Goal: Task Accomplishment & Management: Manage account settings

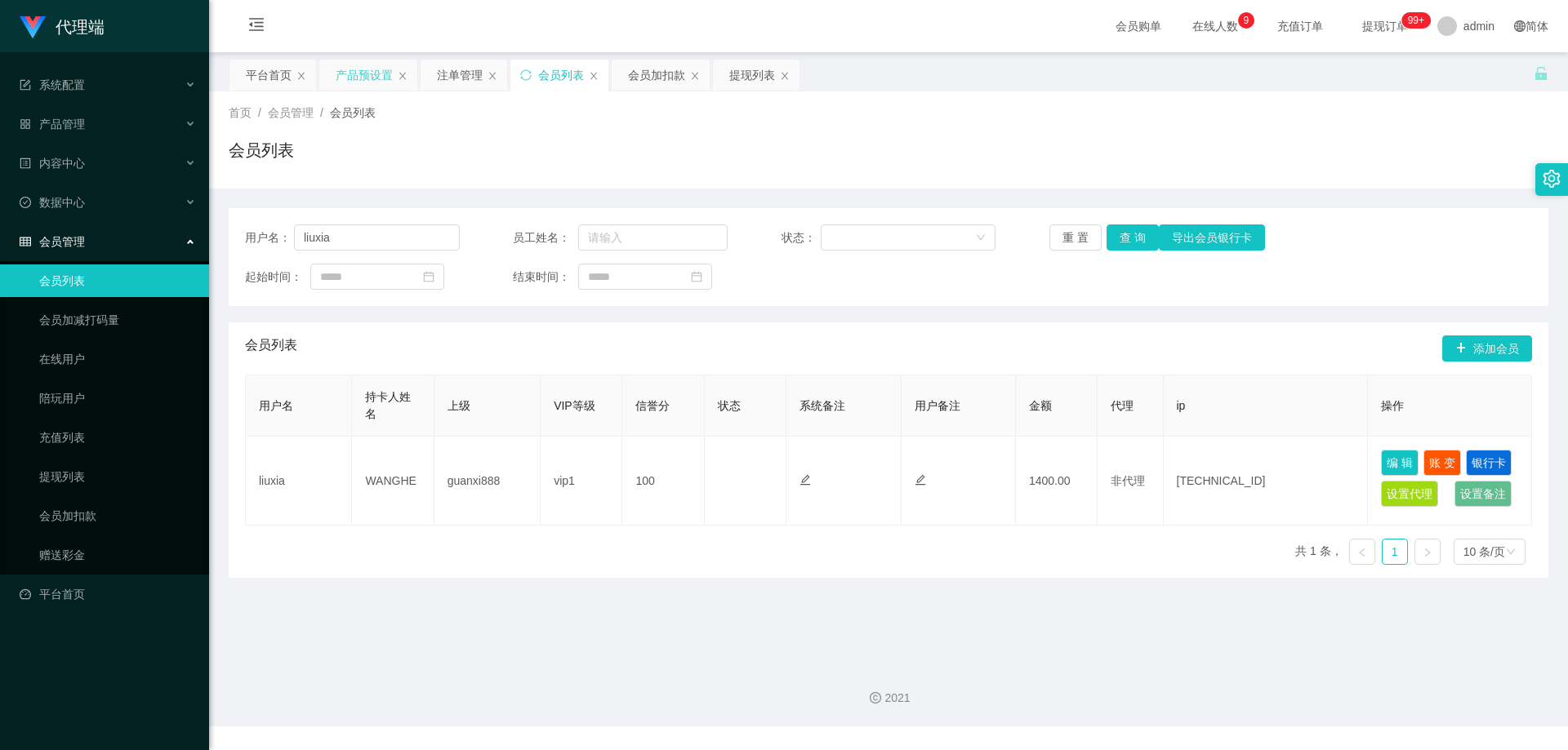
drag, startPoint x: 0, startPoint y: 0, endPoint x: 360, endPoint y: 75, distance: 367.7
click at [360, 75] on div "产品预设置" at bounding box center [364, 75] width 57 height 31
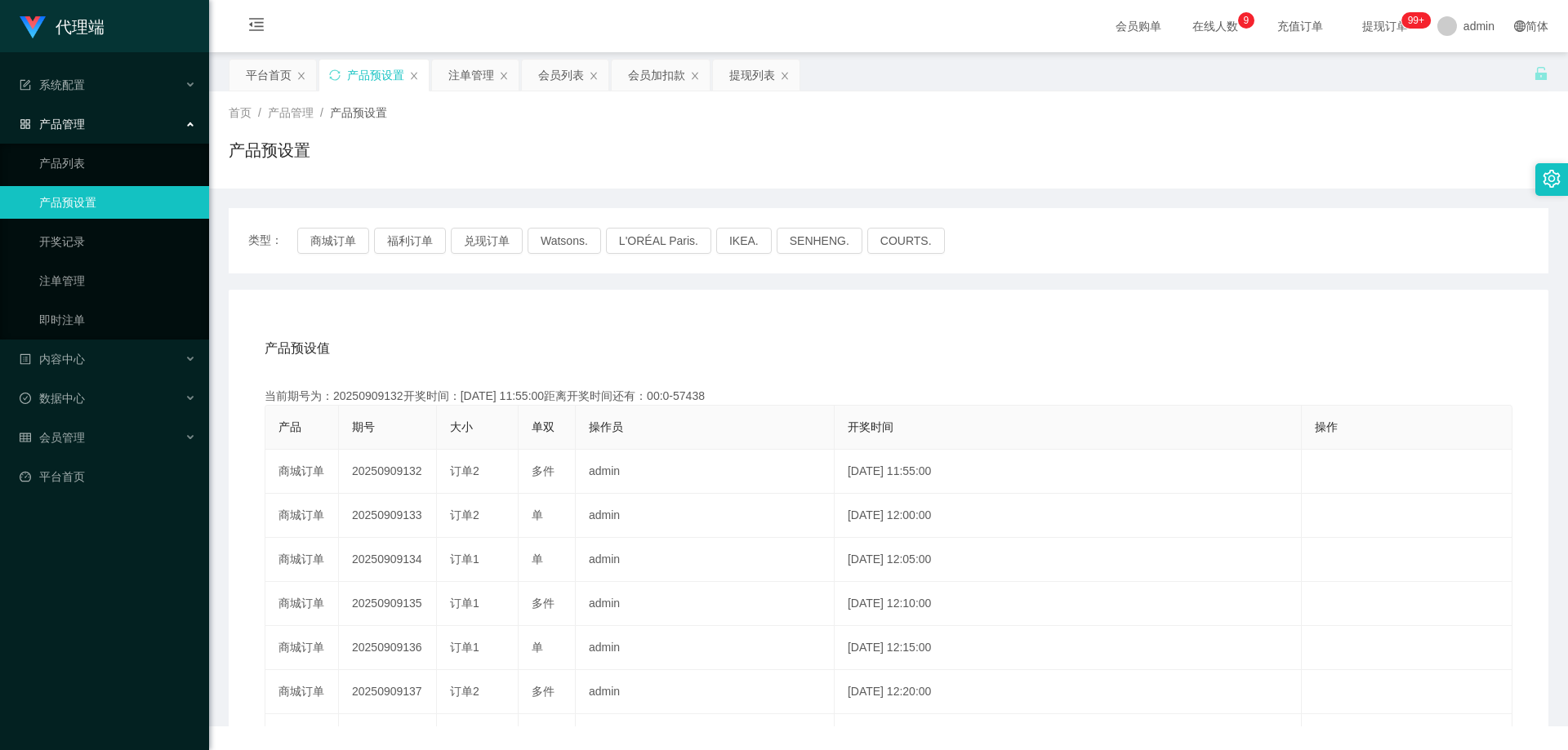
click at [360, 75] on div "产品预设置" at bounding box center [376, 75] width 57 height 31
click at [338, 75] on icon "图标: sync" at bounding box center [334, 74] width 11 height 11
click at [314, 236] on button "商城订单" at bounding box center [334, 240] width 72 height 27
click at [340, 229] on button "商城订单" at bounding box center [334, 240] width 72 height 27
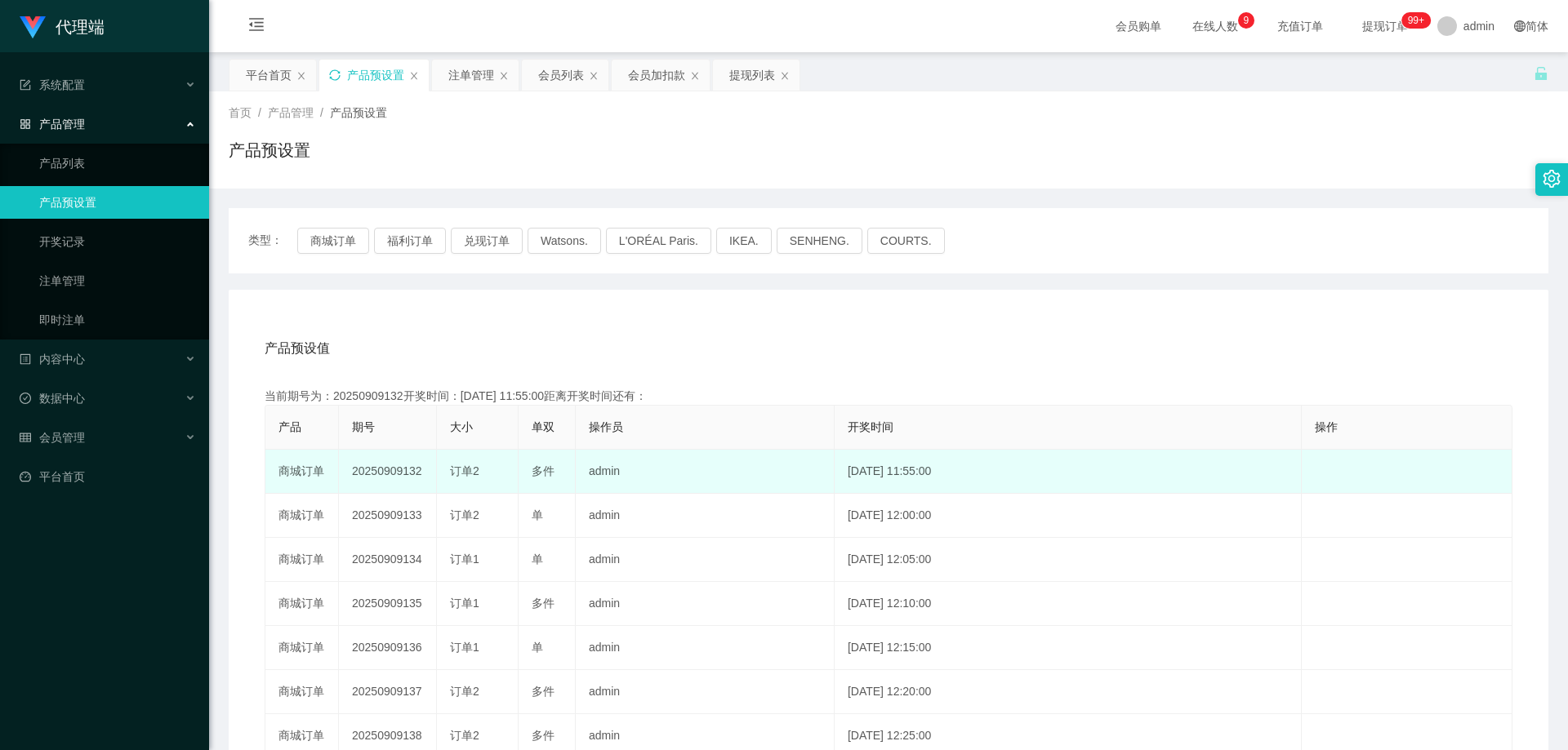
click at [347, 468] on td "20250909132" at bounding box center [388, 472] width 98 height 44
drag, startPoint x: 352, startPoint y: 469, endPoint x: 425, endPoint y: 476, distance: 73.3
click at [425, 476] on td "20250909132" at bounding box center [388, 472] width 98 height 44
copy td "20250909132"
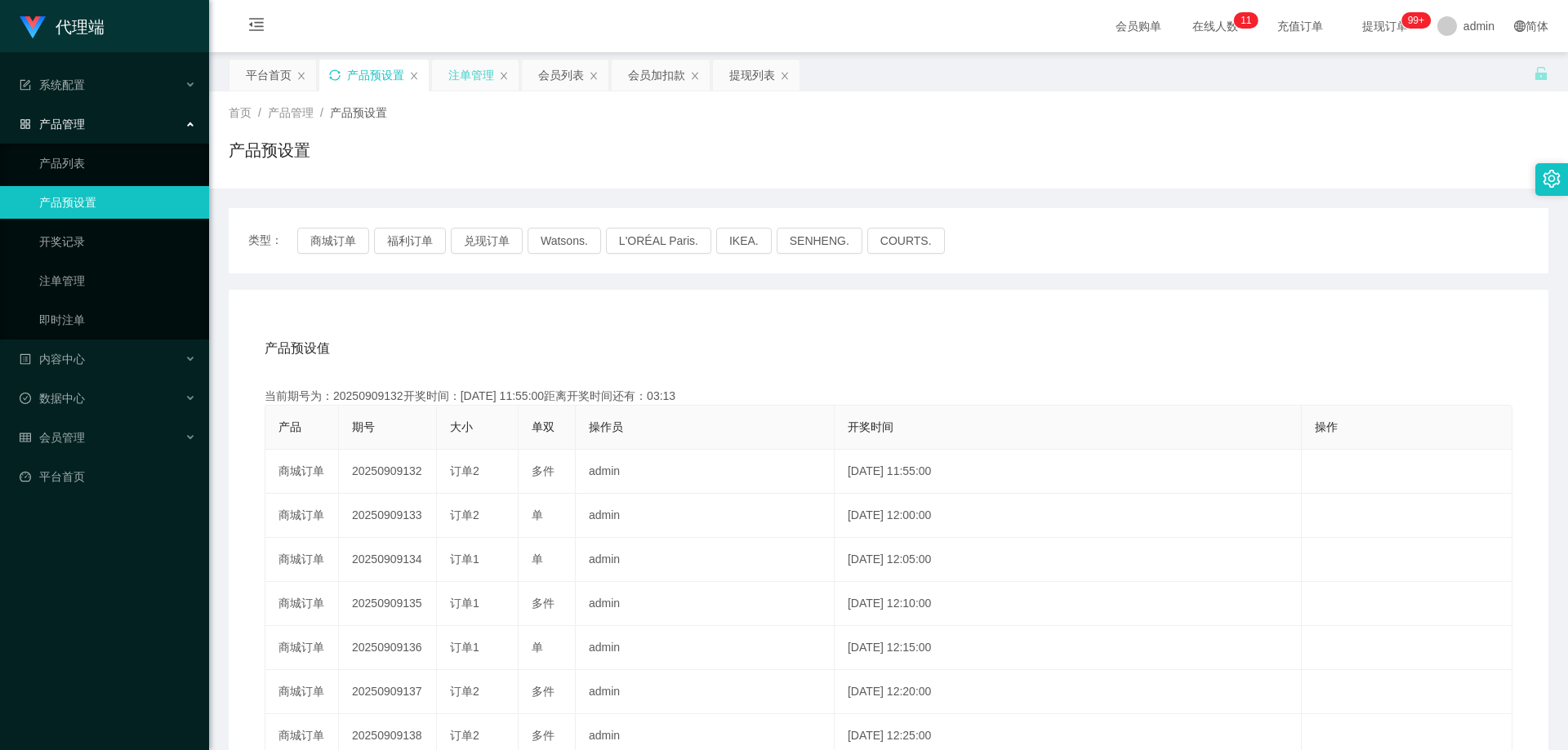
click at [464, 81] on div "注单管理" at bounding box center [470, 75] width 45 height 31
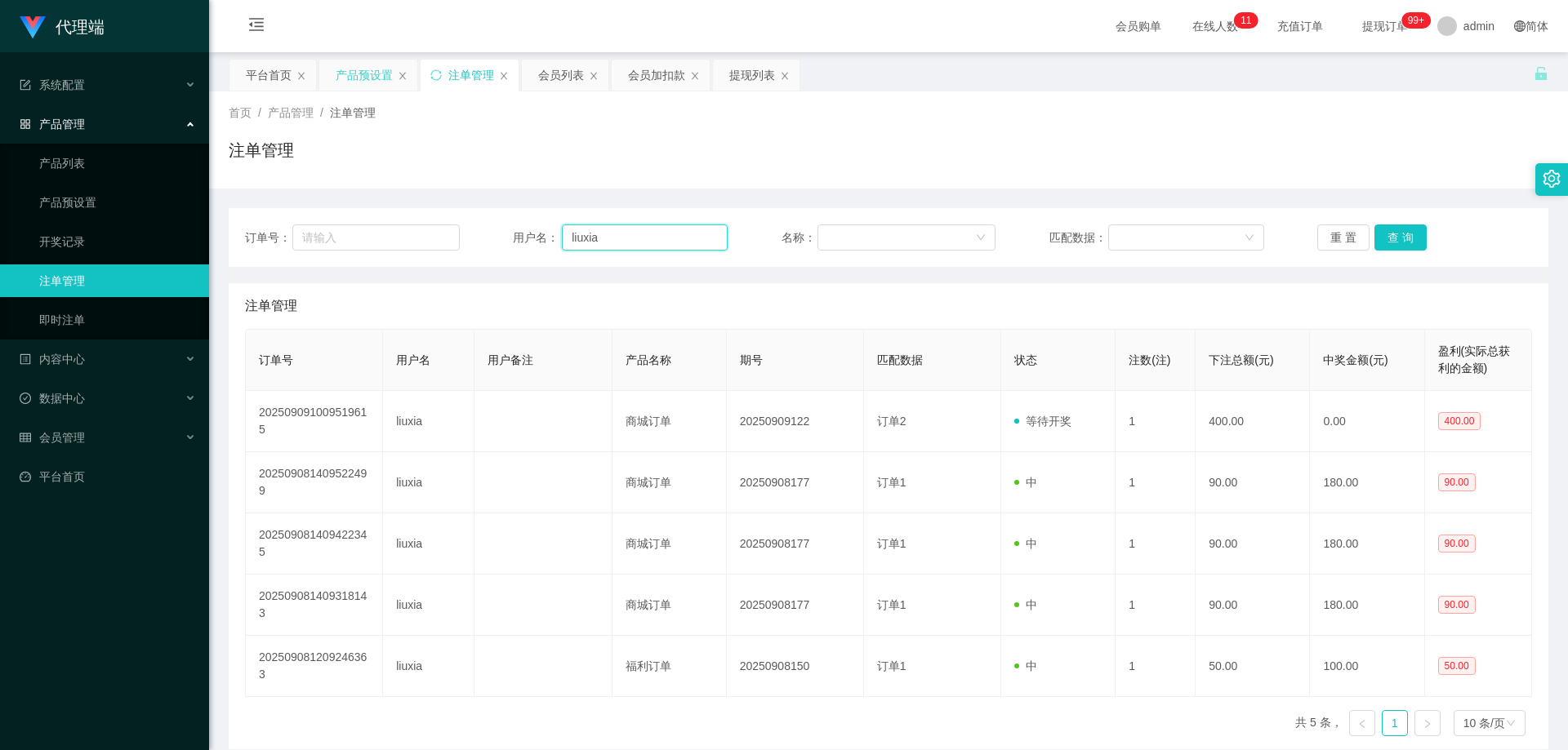
drag, startPoint x: 593, startPoint y: 227, endPoint x: 624, endPoint y: 224, distance: 31.1
click at [458, 225] on div "订单号： 用户名： liuxia 名称： 匹配数据： 重 置 查 询" at bounding box center [888, 238] width 1287 height 27
paste input "Tanml"
type input "Tanml"
click at [1400, 237] on button "查 询" at bounding box center [1400, 238] width 52 height 27
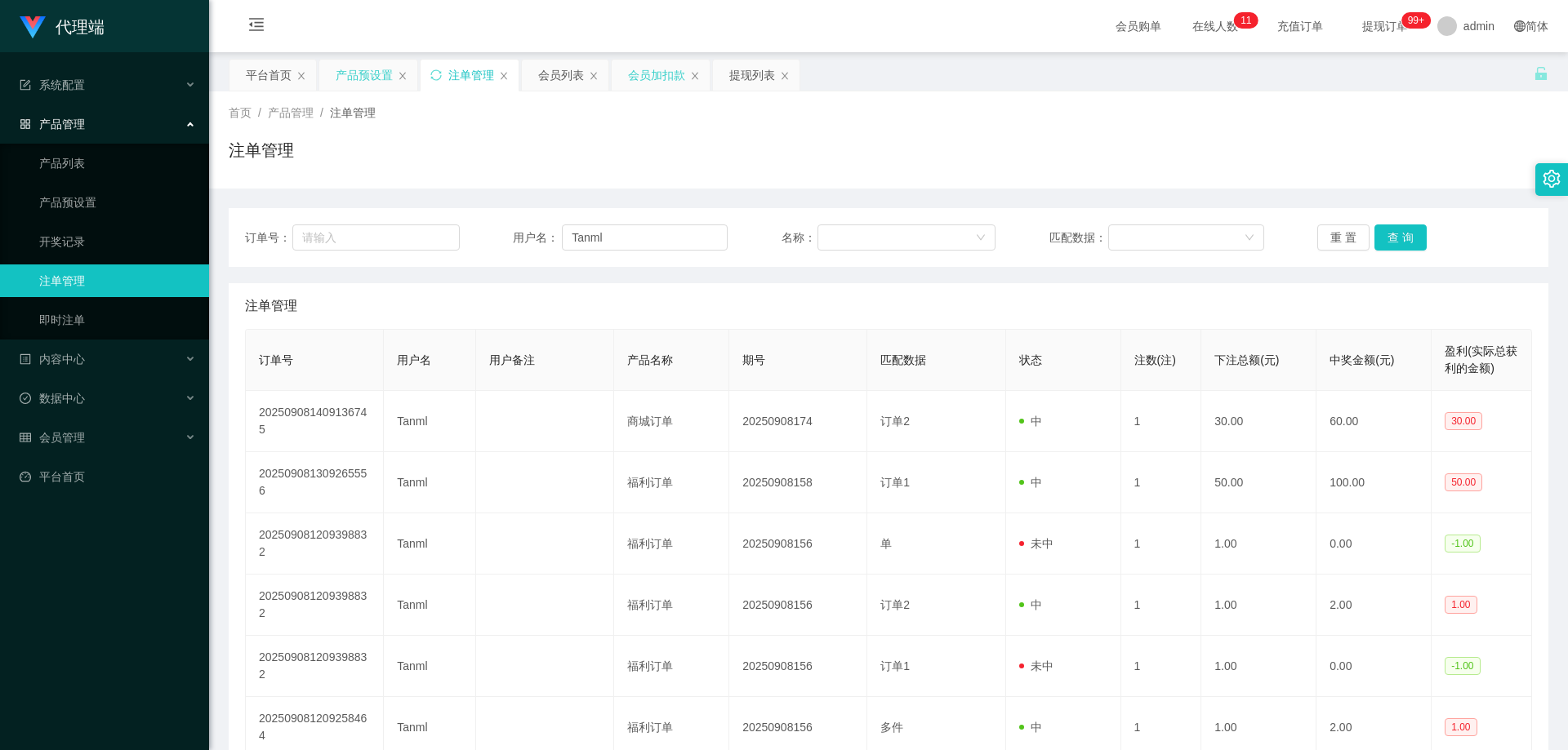
click at [644, 83] on div "会员加扣款" at bounding box center [656, 75] width 57 height 31
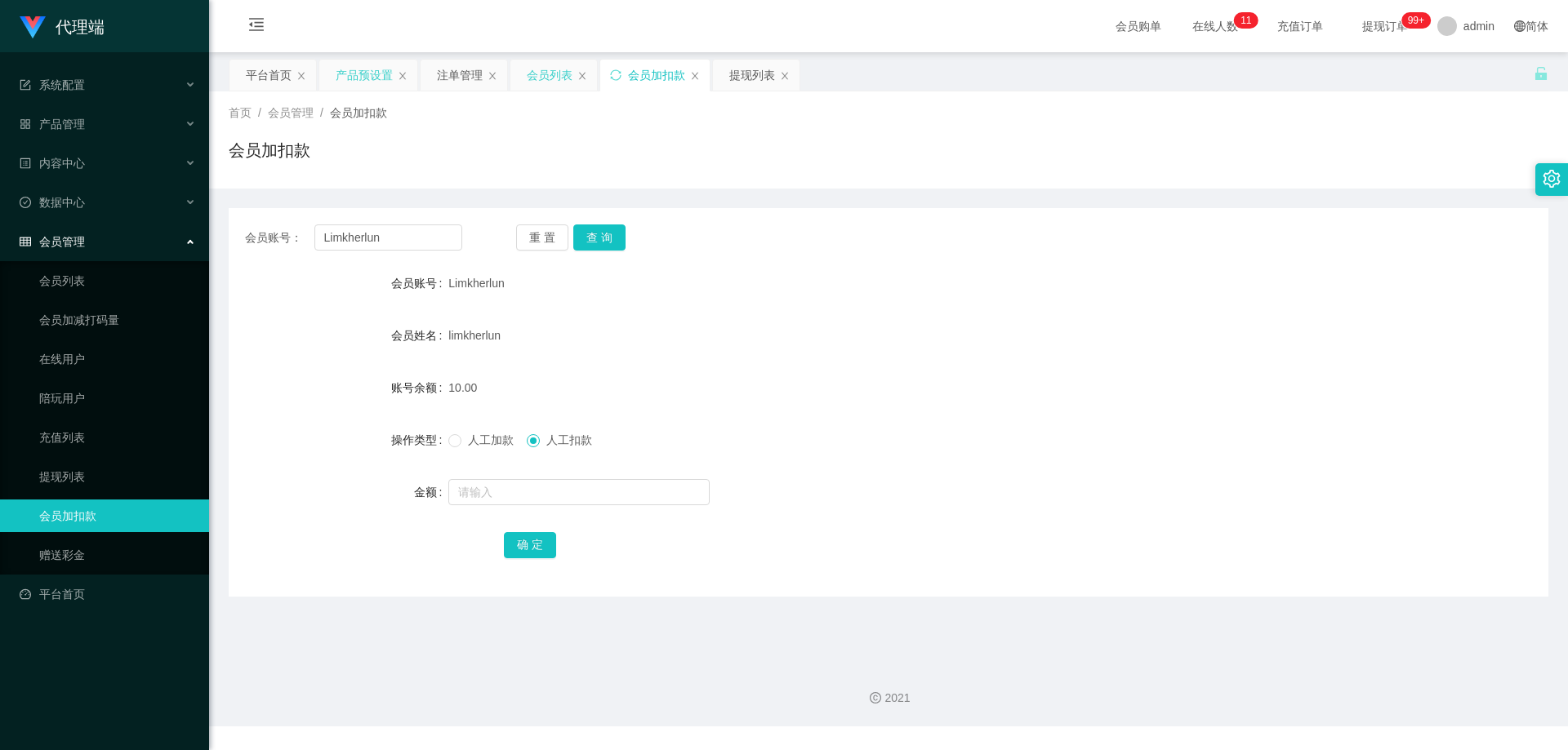
click at [558, 76] on div "会员列表" at bounding box center [549, 75] width 45 height 31
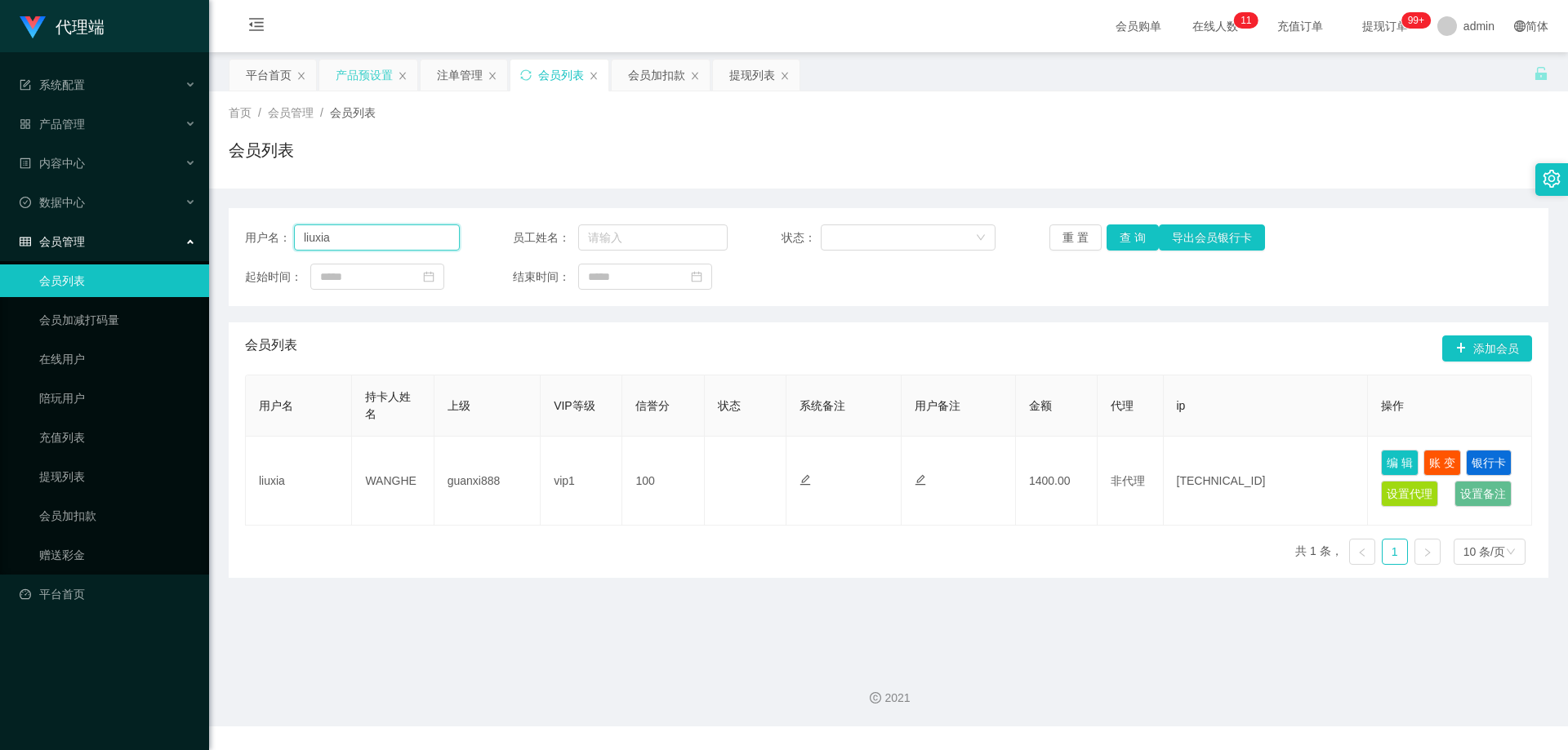
drag, startPoint x: 318, startPoint y: 229, endPoint x: 262, endPoint y: 225, distance: 56.1
click at [256, 227] on div "用户名： [PERSON_NAME]" at bounding box center [352, 238] width 215 height 27
paste input "Tanml"
type input "Tanml"
click at [1129, 234] on button "查 询" at bounding box center [1133, 238] width 52 height 27
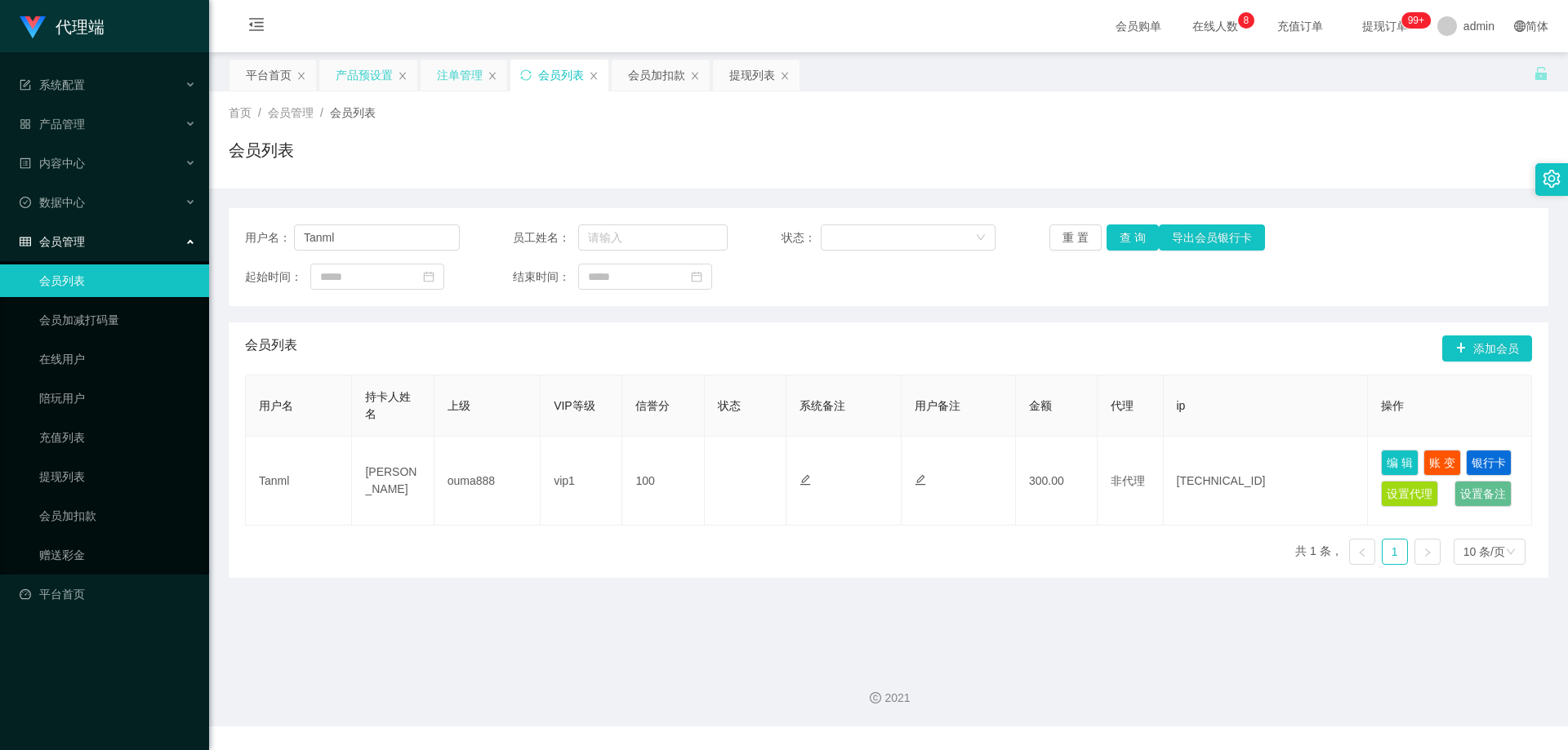
click at [445, 78] on div "注单管理" at bounding box center [459, 75] width 45 height 31
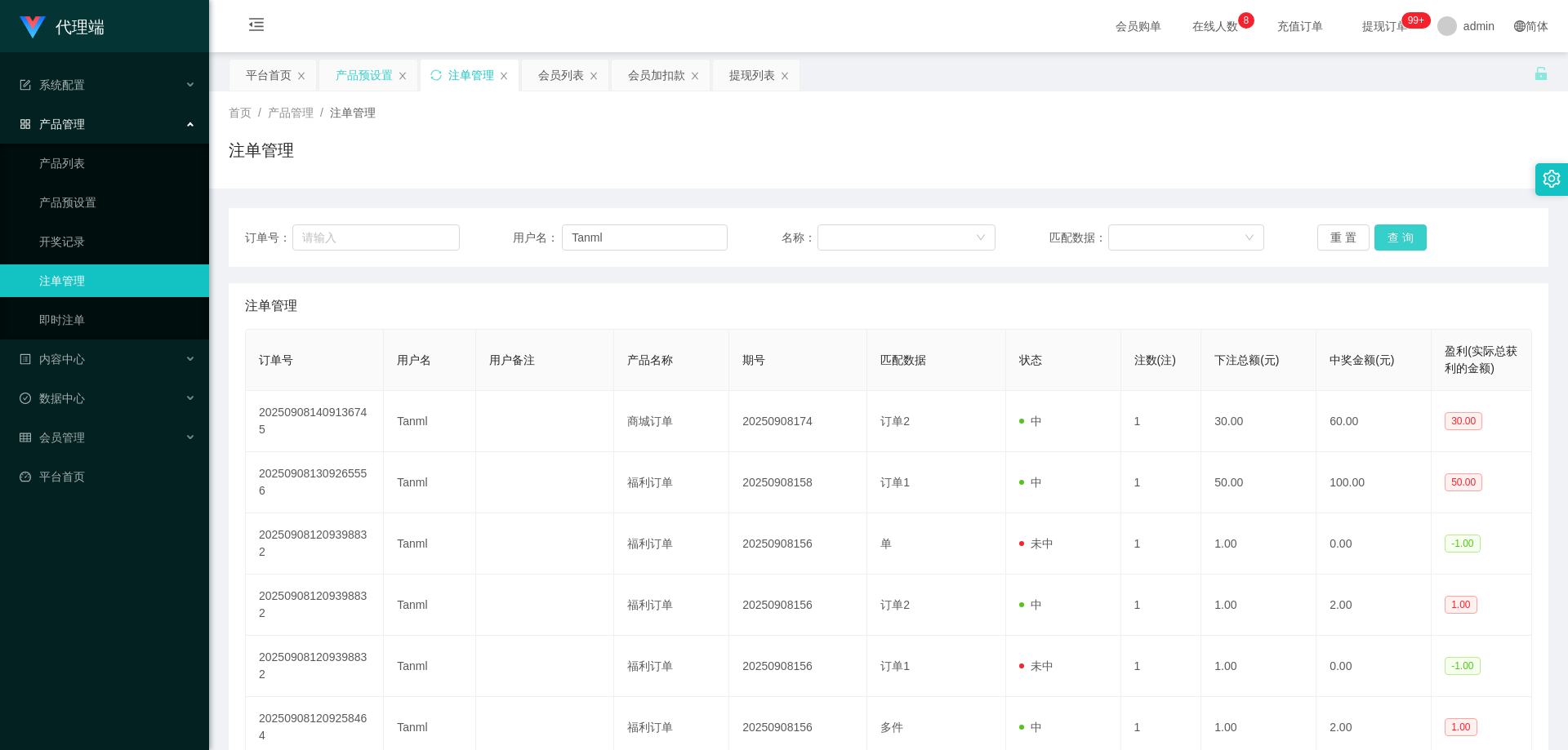
click at [1392, 234] on button "查 询" at bounding box center [1400, 238] width 52 height 27
click at [1378, 164] on div "注单管理" at bounding box center [888, 156] width 1320 height 38
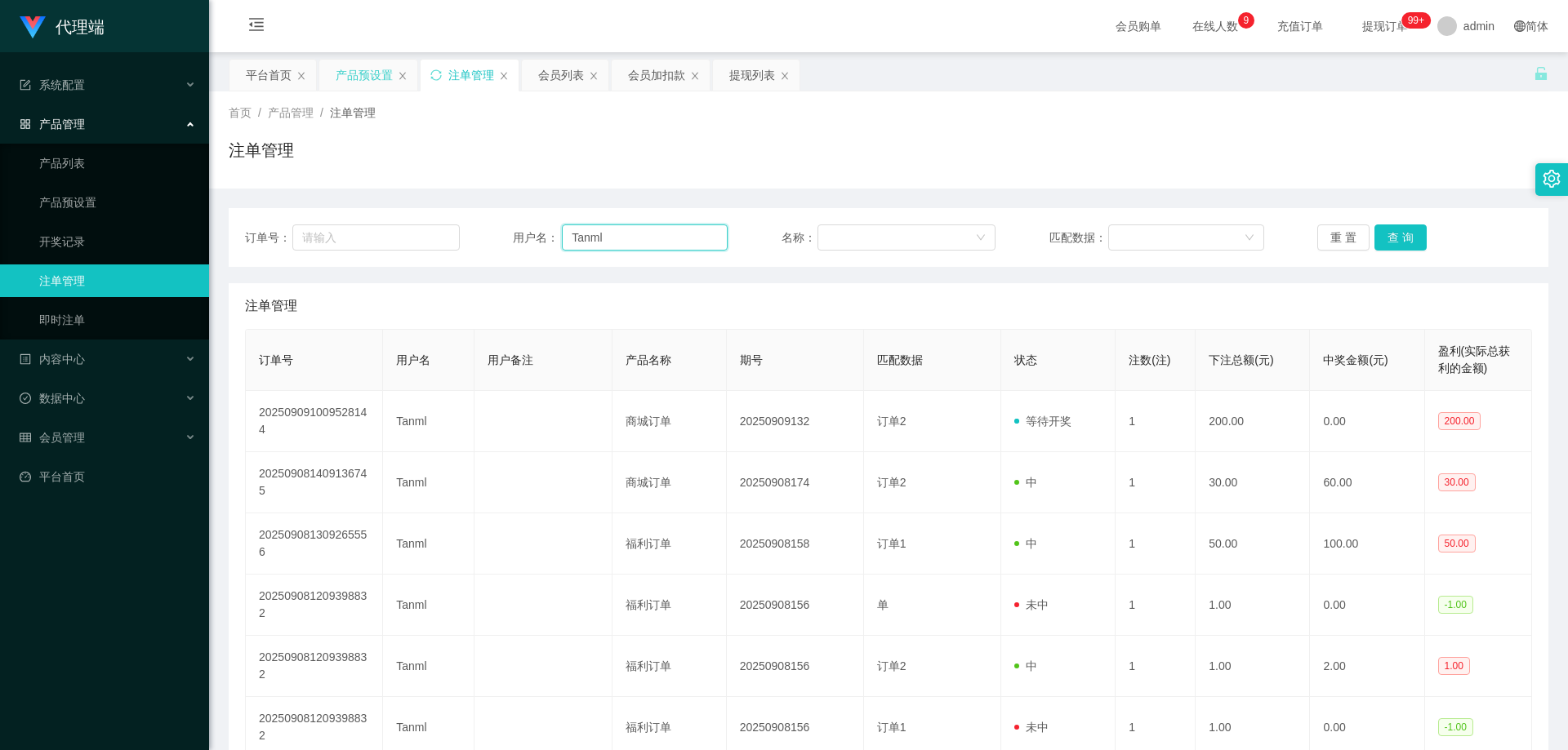
drag, startPoint x: 618, startPoint y: 232, endPoint x: 547, endPoint y: 237, distance: 71.2
click at [547, 237] on div "用户名： Tanml" at bounding box center [620, 238] width 215 height 27
click at [565, 90] on div "会员列表" at bounding box center [560, 75] width 45 height 31
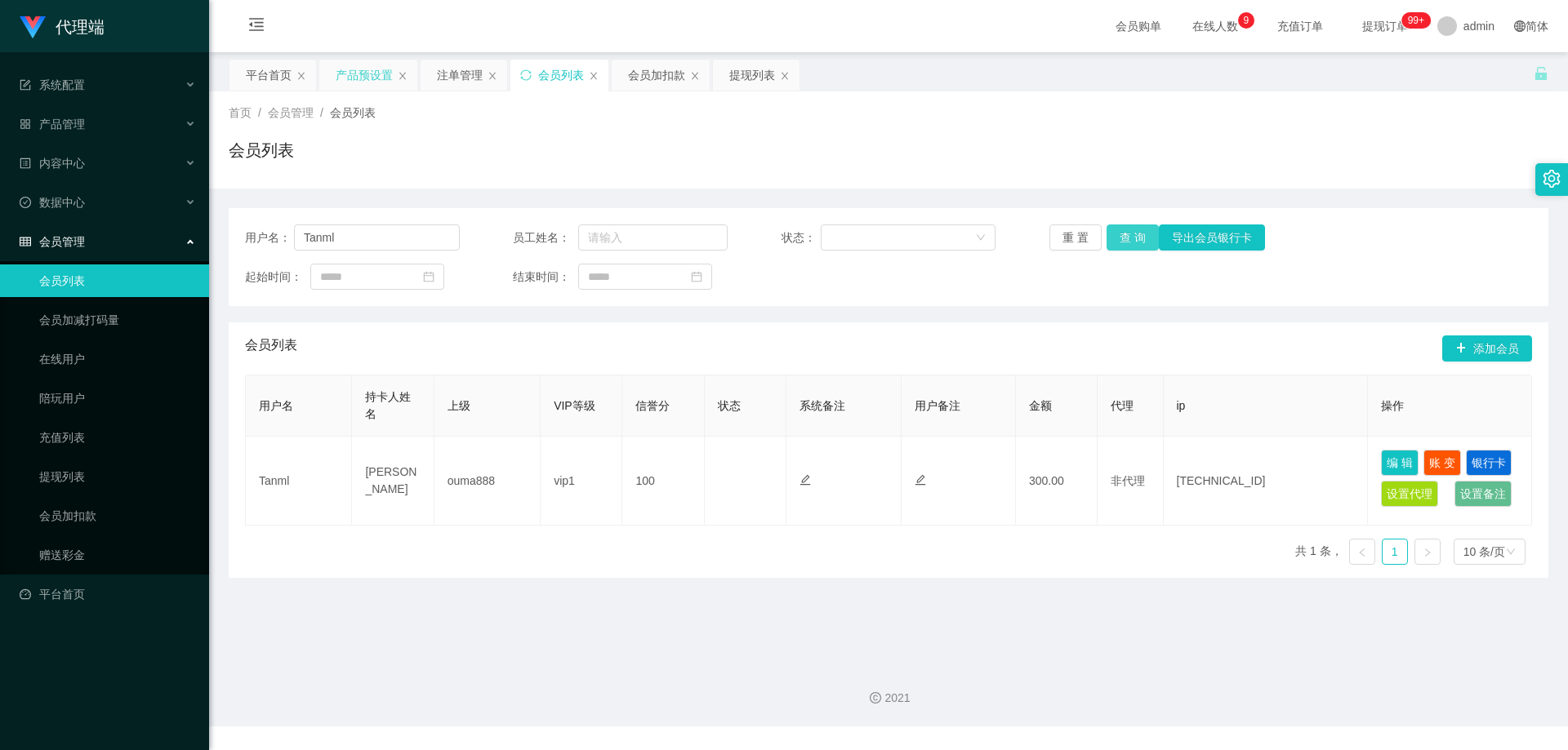
click at [1137, 229] on button "查 询" at bounding box center [1133, 238] width 52 height 27
